Goal: Information Seeking & Learning: Find contact information

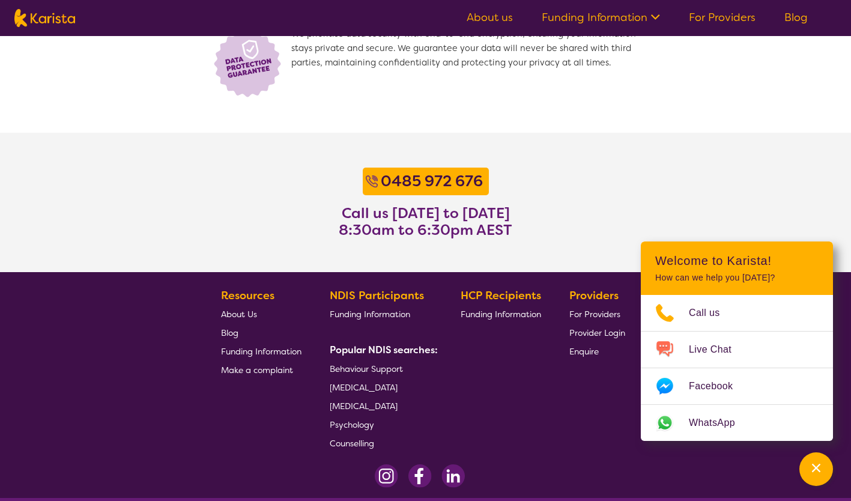
scroll to position [933, 0]
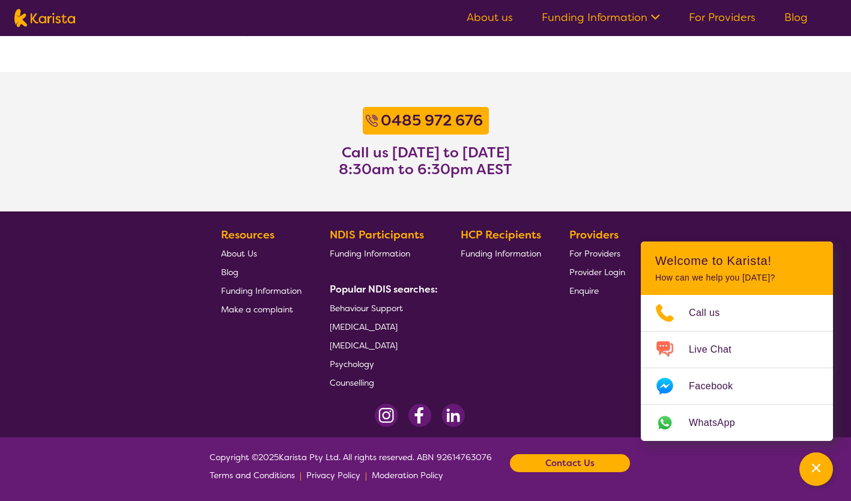
click at [398, 326] on span "[MEDICAL_DATA]" at bounding box center [364, 326] width 68 height 11
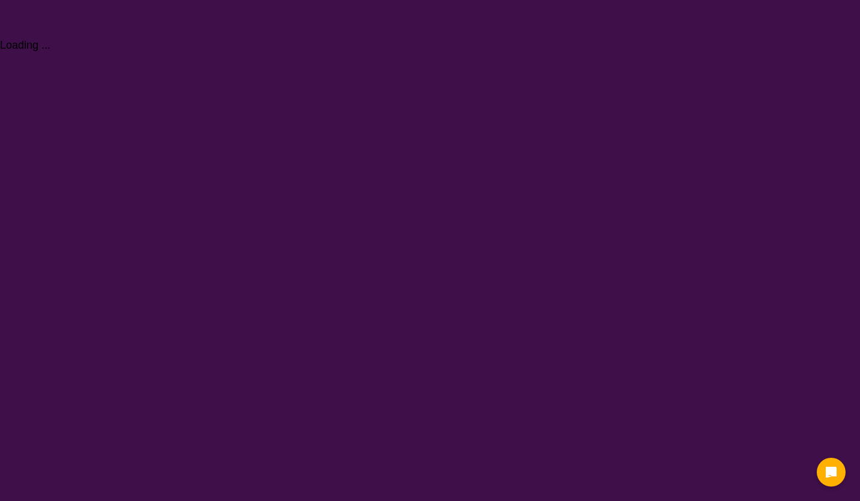
select select "[MEDICAL_DATA]"
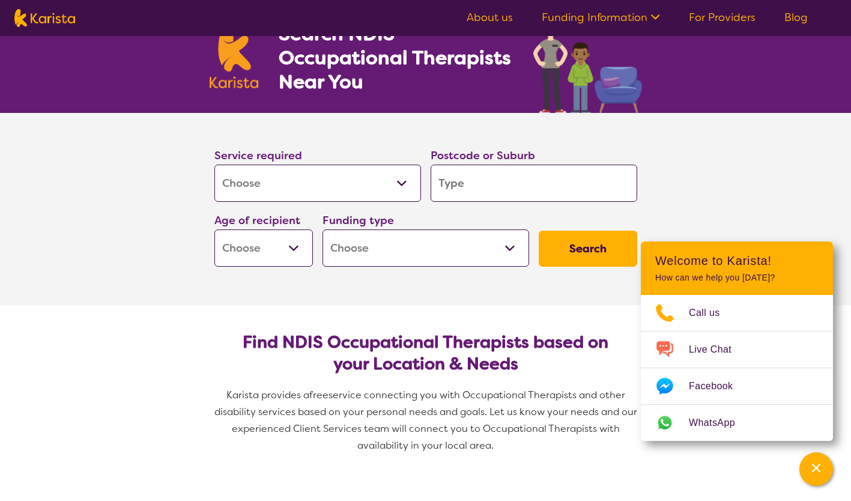
scroll to position [57, 0]
click at [454, 183] on input "search" at bounding box center [534, 183] width 207 height 37
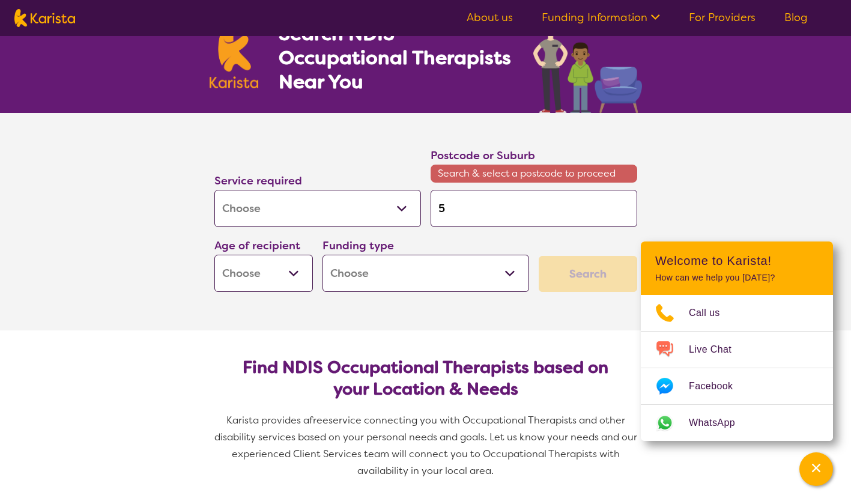
type input "5"
type input "50"
type input "500"
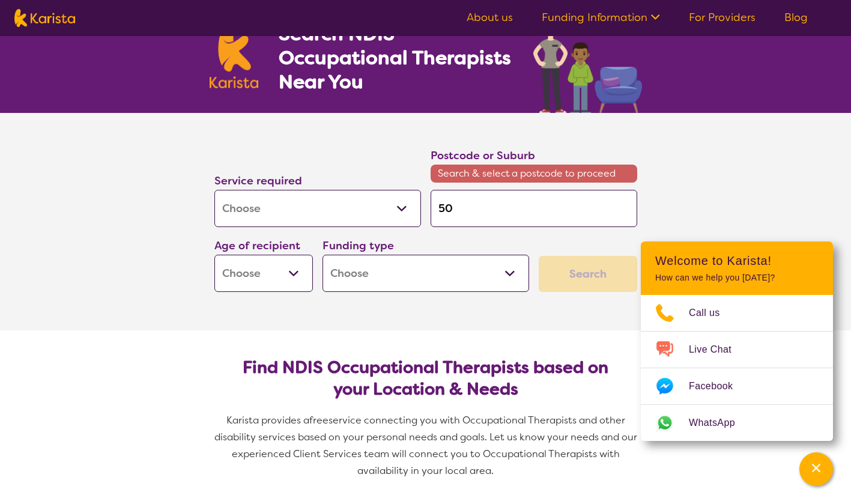
type input "500"
type input "5000"
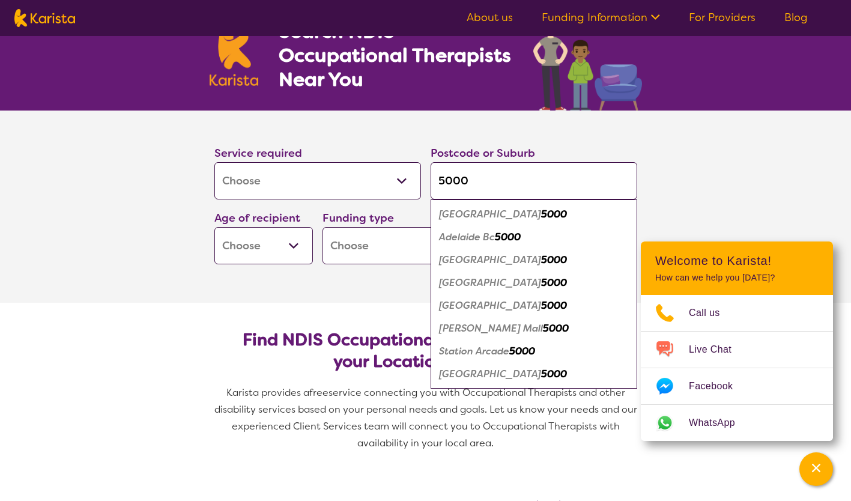
scroll to position [61, 0]
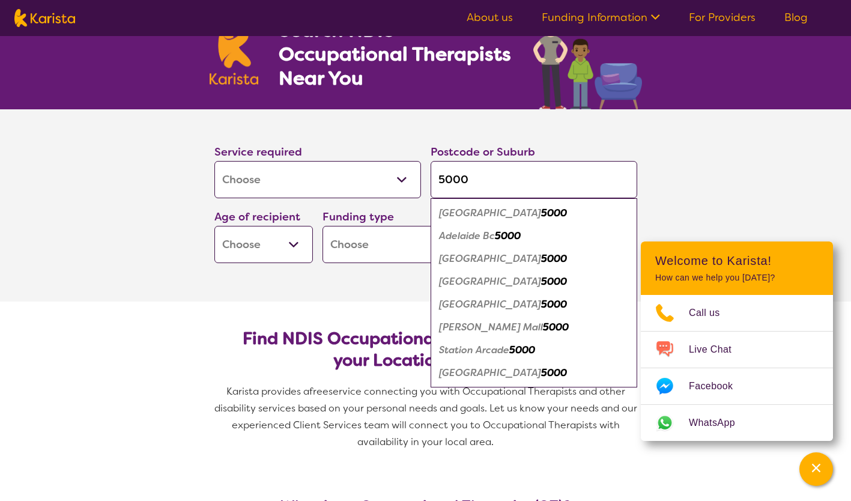
type input "5000"
click at [541, 218] on em "5000" at bounding box center [554, 213] width 26 height 13
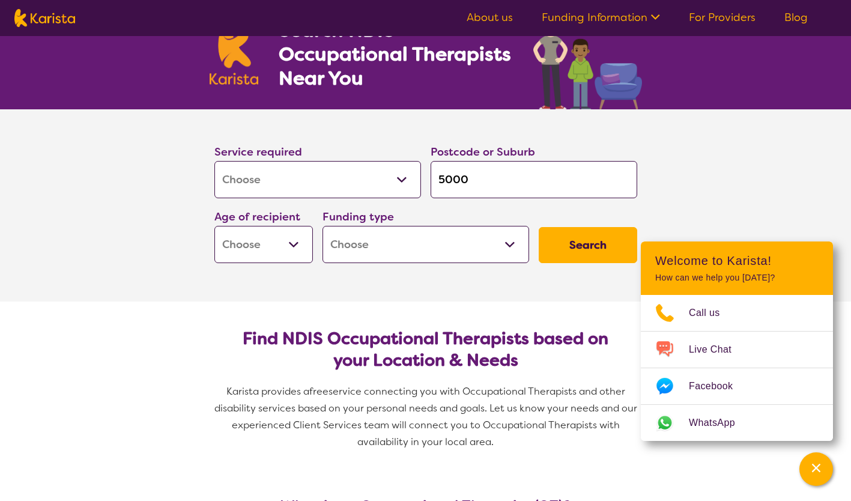
click at [292, 243] on select "Early Childhood - 0 to 9 Child - 10 to 11 Adolescent - 12 to 17 Adult - 18 to 6…" at bounding box center [264, 244] width 99 height 37
select select "AD"
click at [215, 226] on select "Early Childhood - 0 to 9 Child - 10 to 11 Adolescent - 12 to 17 Adult - 18 to 6…" at bounding box center [264, 244] width 99 height 37
select select "AD"
click at [510, 246] on select "Home Care Package (HCP) National Disability Insurance Scheme (NDIS) I don't know" at bounding box center [426, 244] width 207 height 37
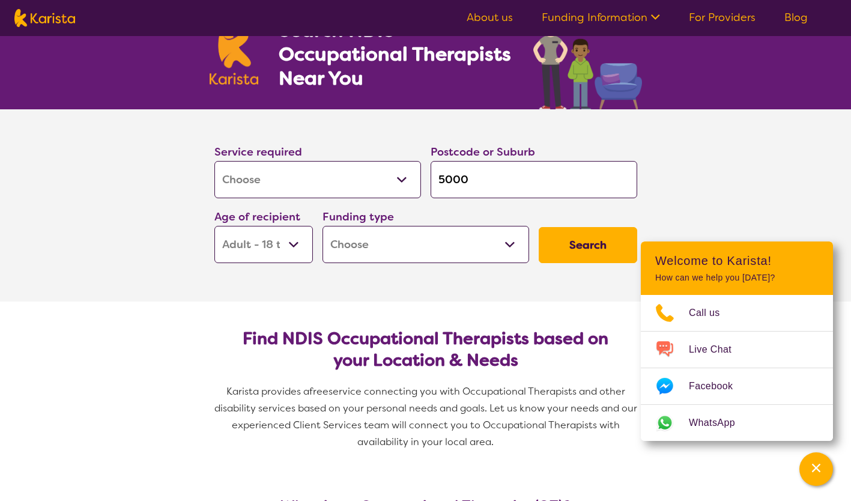
select select "NDIS"
click at [323, 226] on select "Home Care Package (HCP) National Disability Insurance Scheme (NDIS) I don't know" at bounding box center [426, 244] width 207 height 37
select select "NDIS"
click at [579, 245] on button "Search" at bounding box center [588, 245] width 99 height 36
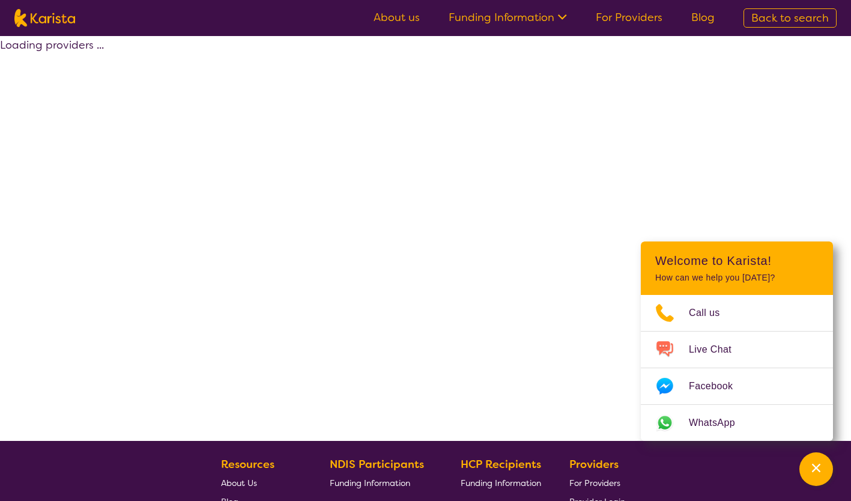
select select "by_score"
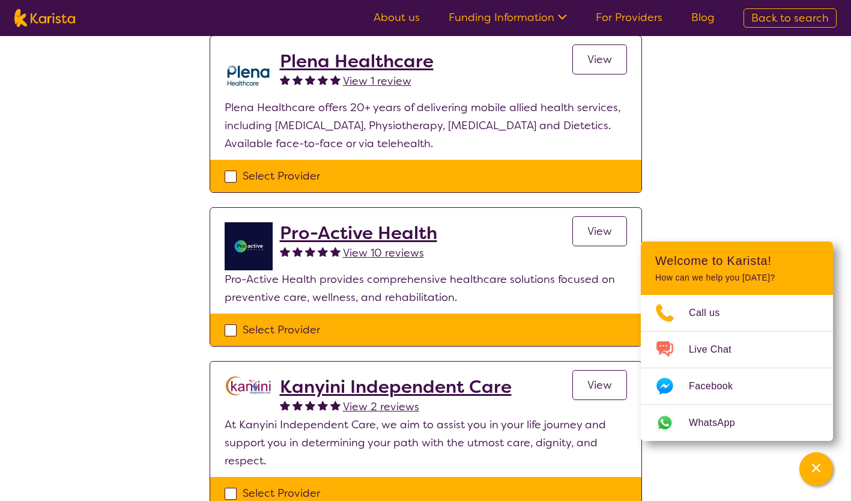
scroll to position [325, 0]
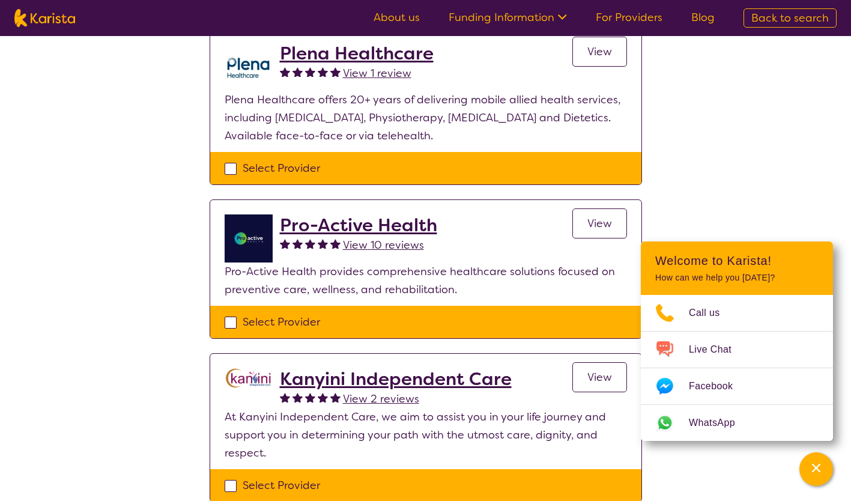
click at [606, 216] on span "View" at bounding box center [600, 223] width 25 height 14
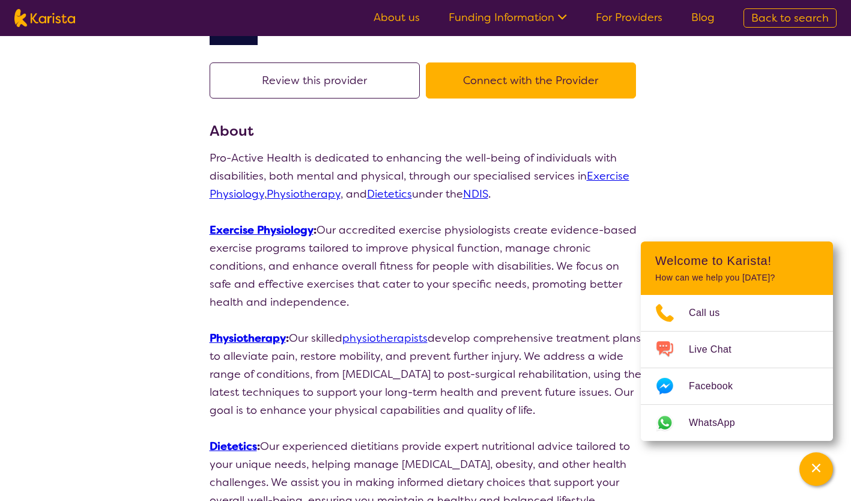
scroll to position [46, 0]
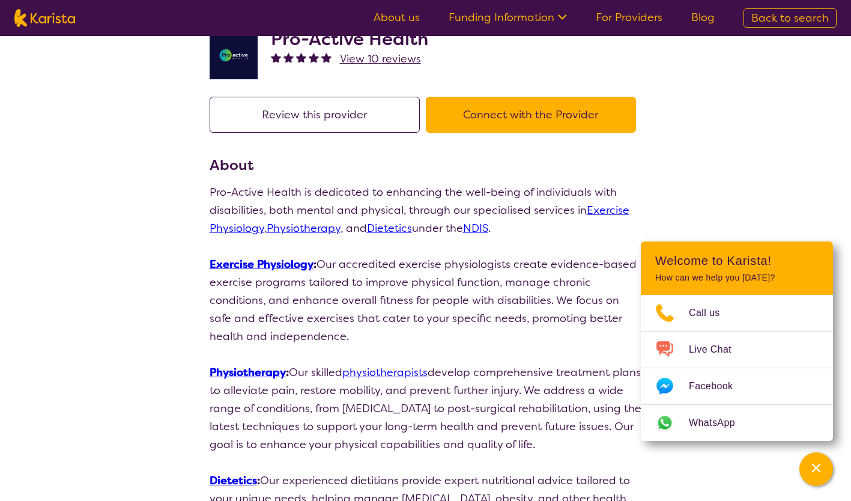
select select "by_score"
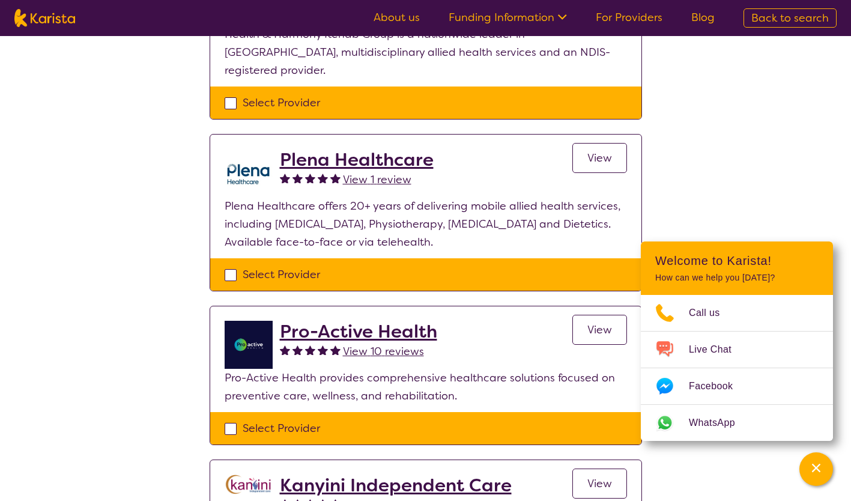
scroll to position [218, 0]
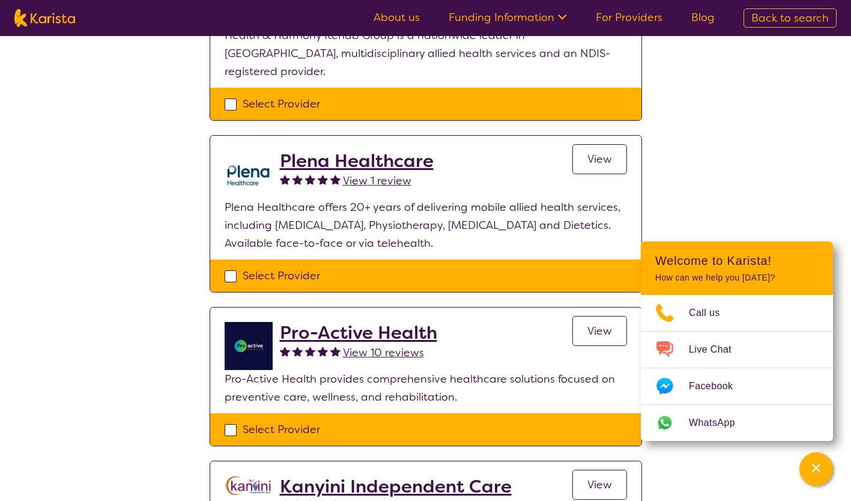
click at [594, 152] on span "View" at bounding box center [600, 159] width 25 height 14
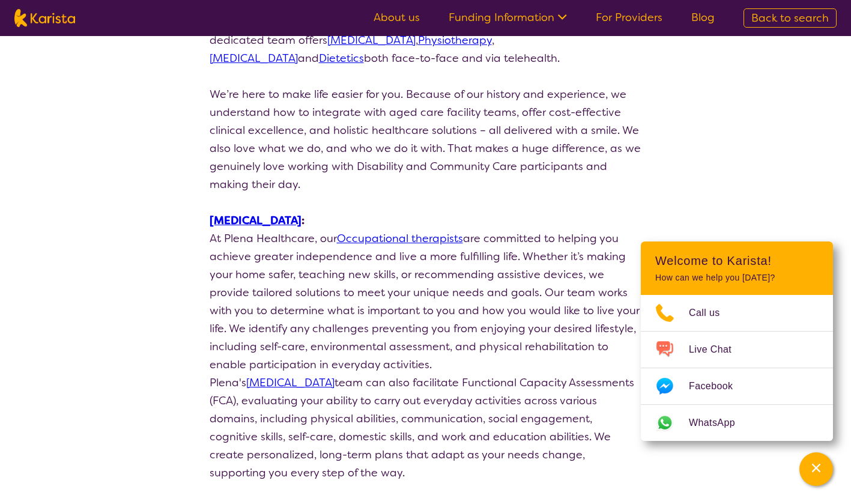
scroll to position [221, 0]
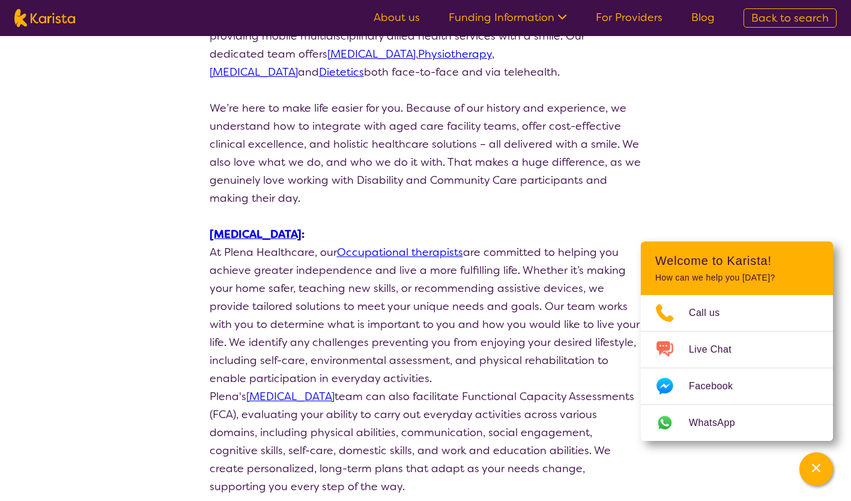
click at [409, 254] on link "Occupational therapists" at bounding box center [400, 252] width 126 height 14
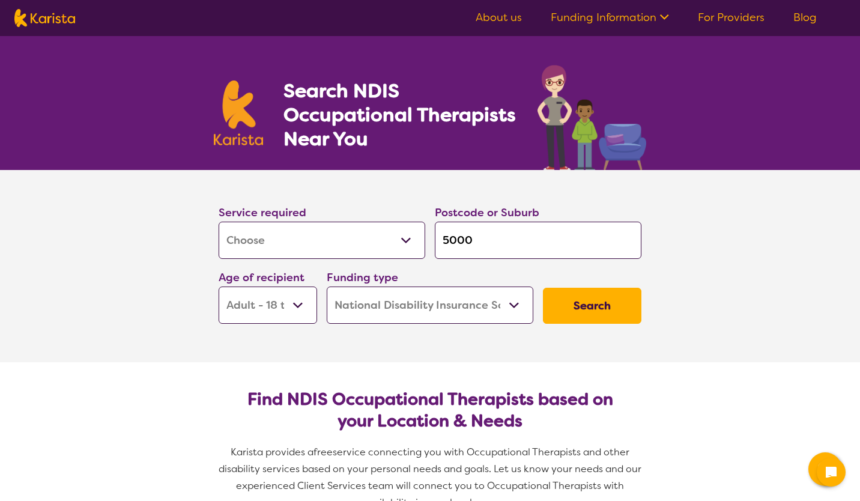
select select "[MEDICAL_DATA]"
select select "AD"
select select "NDIS"
select select "[MEDICAL_DATA]"
select select "AD"
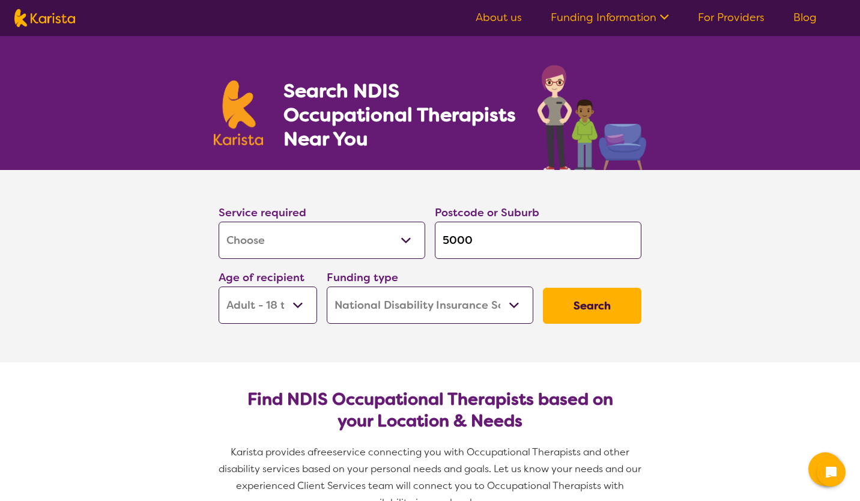
select select "NDIS"
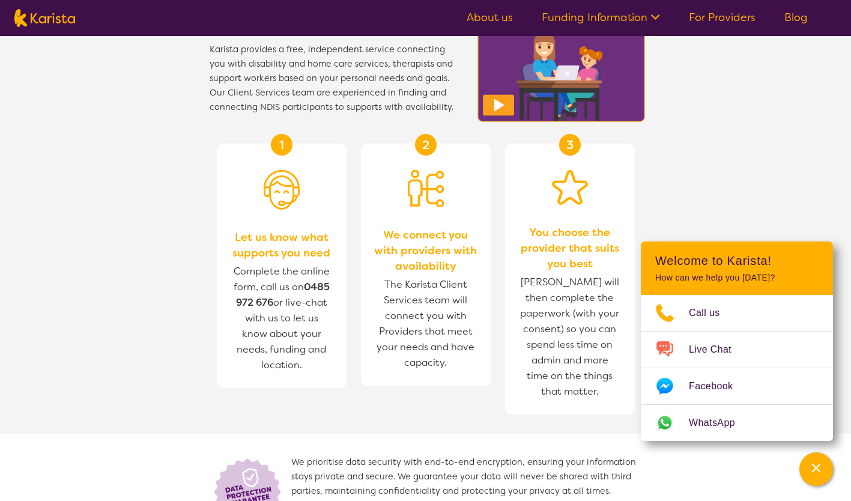
scroll to position [1221, 0]
